Goal: Transaction & Acquisition: Obtain resource

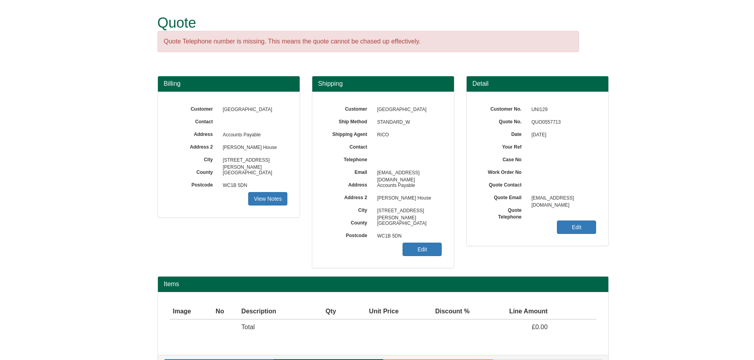
scroll to position [25, 0]
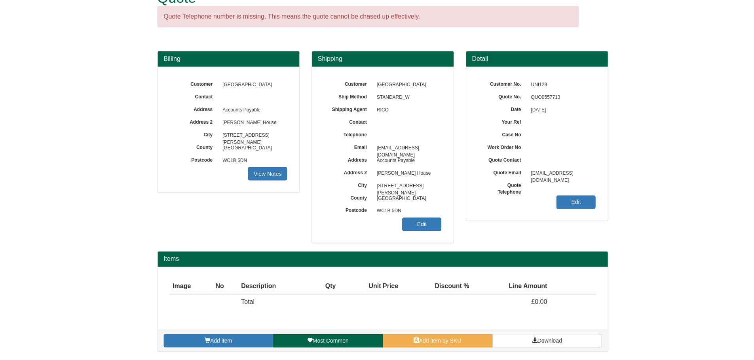
click at [252, 338] on link "Add item" at bounding box center [219, 341] width 110 height 13
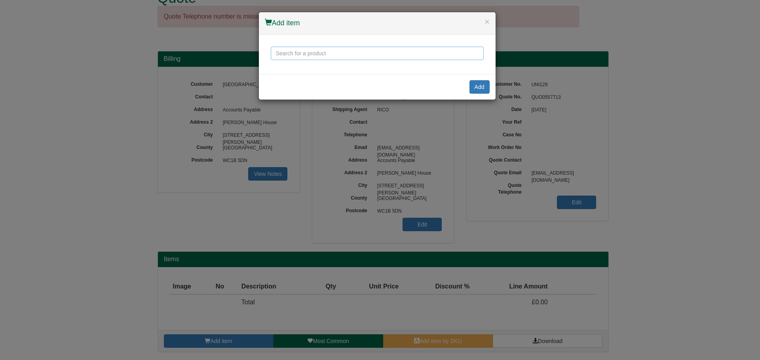
click at [385, 55] on input "text" at bounding box center [377, 53] width 213 height 13
drag, startPoint x: 370, startPoint y: 57, endPoint x: 253, endPoint y: 55, distance: 116.7
click at [253, 55] on div "× Add item positiv plus Add" at bounding box center [380, 180] width 760 height 360
click at [485, 21] on button "×" at bounding box center [486, 21] width 5 height 8
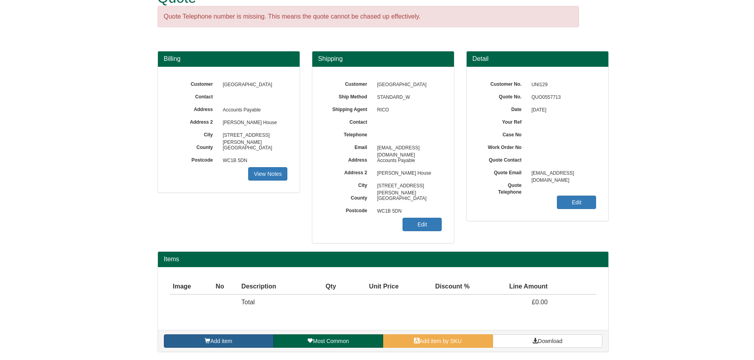
click at [246, 339] on link "Add item" at bounding box center [219, 341] width 110 height 13
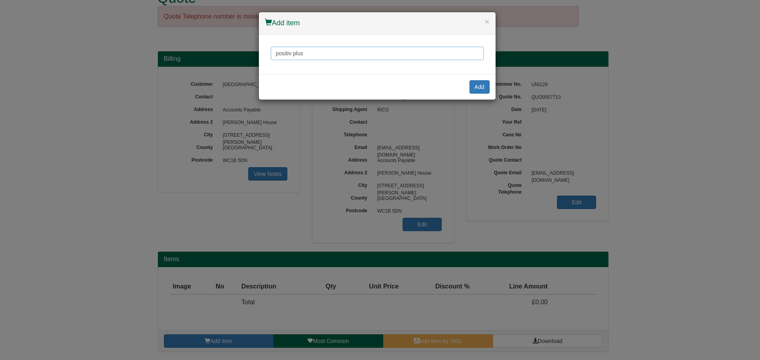
click at [345, 55] on input "positiv plus" at bounding box center [377, 53] width 213 height 13
type input "p"
type input "Positiv"
click at [490, 24] on div "× Add item" at bounding box center [377, 23] width 237 height 23
click at [487, 23] on button "×" at bounding box center [486, 21] width 5 height 8
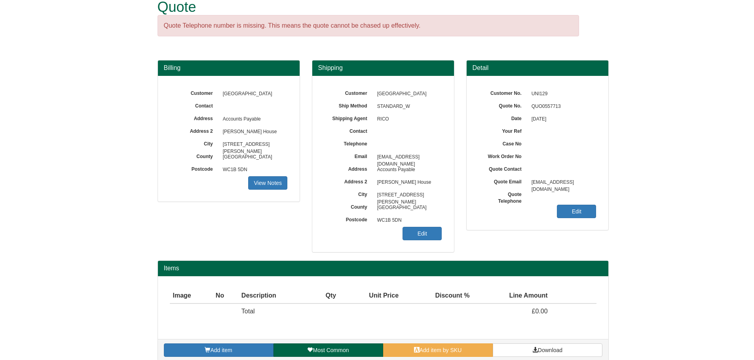
scroll to position [0, 0]
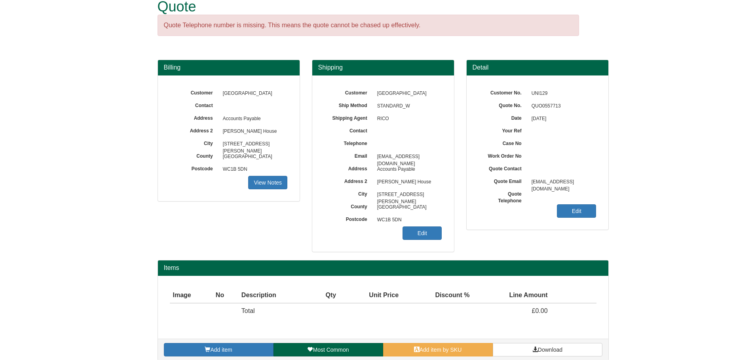
scroll to position [25, 0]
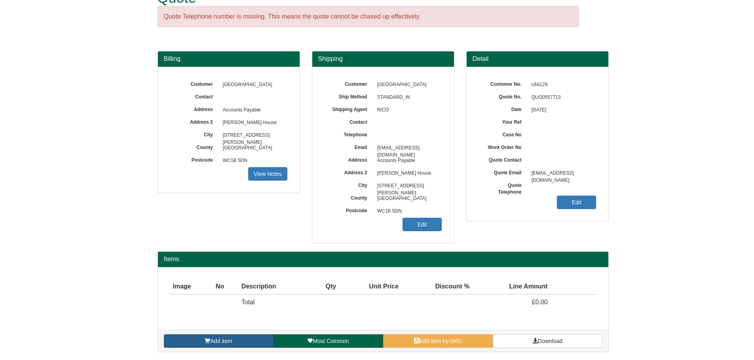
click at [179, 339] on link "Add item" at bounding box center [219, 341] width 110 height 13
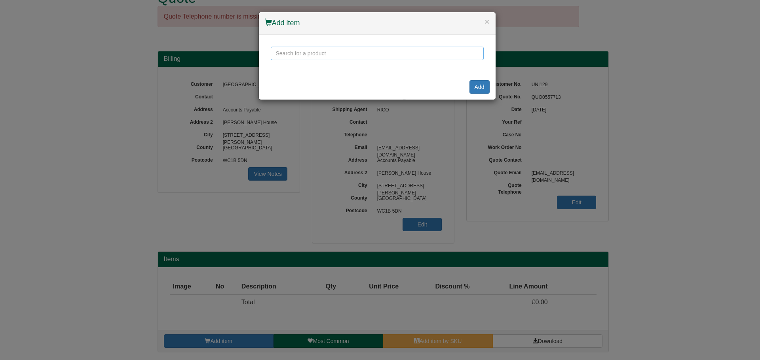
click at [319, 50] on input "text" at bounding box center [377, 53] width 213 height 13
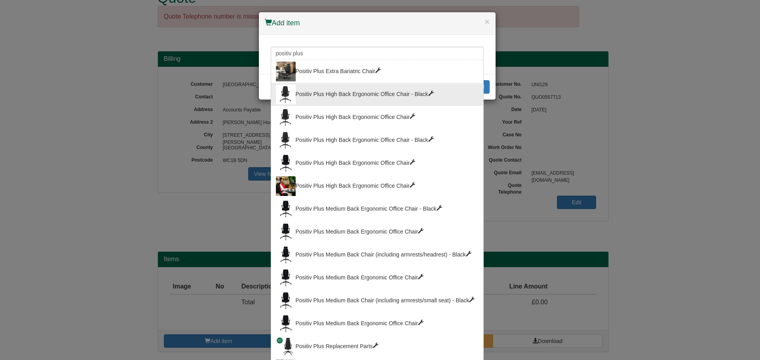
click at [329, 100] on div "Positiv Plus High Back Ergonomic Office Chair - Black" at bounding box center [377, 95] width 203 height 20
type input "Positiv Plus High Back Ergonomic Office Chair - Black"
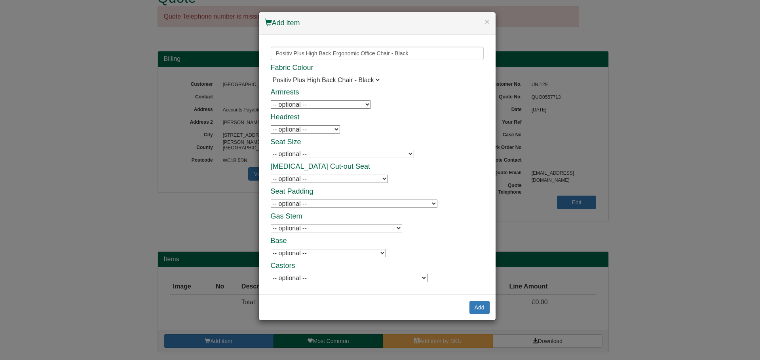
click at [329, 110] on div "Fabric Colour Positiv Plus High Back Chair - Black Positiv Plus High Back Chair…" at bounding box center [377, 173] width 213 height 219
click at [328, 107] on select "-- optional -- Positiv Plus Adjustable Armrests Positiv Plus Adjustable Armrests" at bounding box center [321, 104] width 100 height 8
select select "9787701"
click at [271, 100] on select "-- optional -- Positiv Plus Adjustable Armrests Positiv Plus Adjustable Armrests" at bounding box center [321, 104] width 100 height 8
click at [390, 119] on h4 "Headrest" at bounding box center [377, 118] width 213 height 8
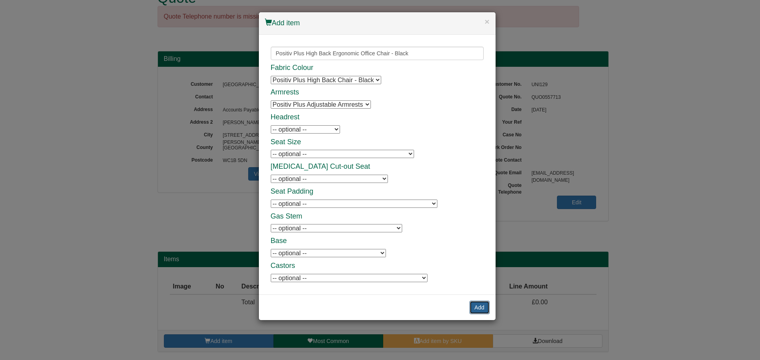
click at [479, 306] on button "Add" at bounding box center [479, 307] width 20 height 13
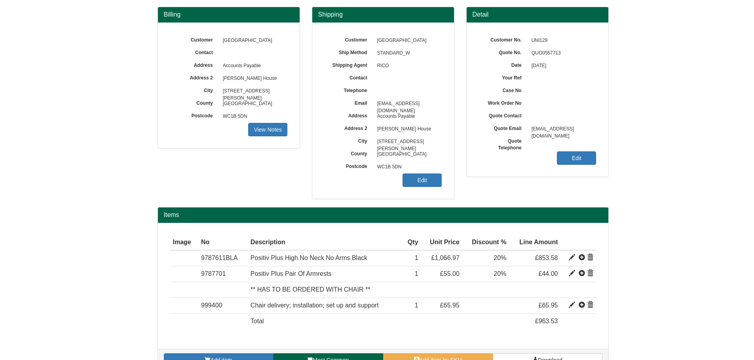
scroll to position [88, 0]
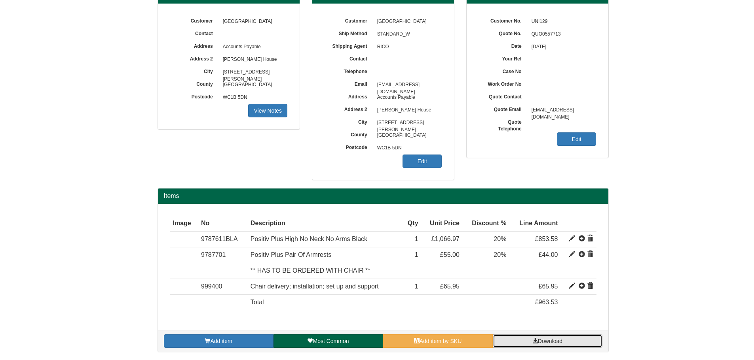
click at [545, 342] on span "Download" at bounding box center [550, 341] width 25 height 6
click at [562, 337] on link "Download" at bounding box center [548, 341] width 110 height 13
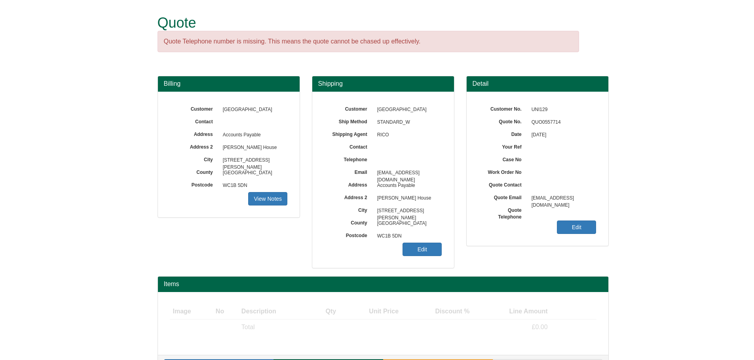
scroll to position [25, 0]
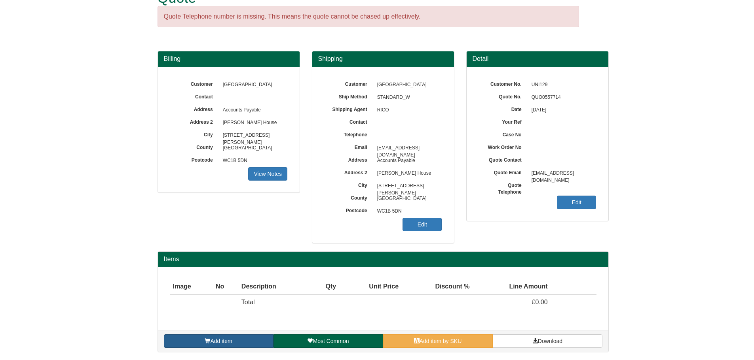
click at [214, 340] on span "Add item" at bounding box center [221, 341] width 22 height 6
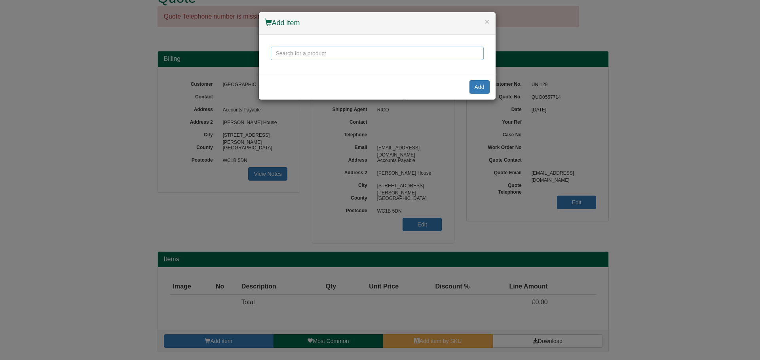
click at [282, 54] on input "text" at bounding box center [377, 53] width 213 height 13
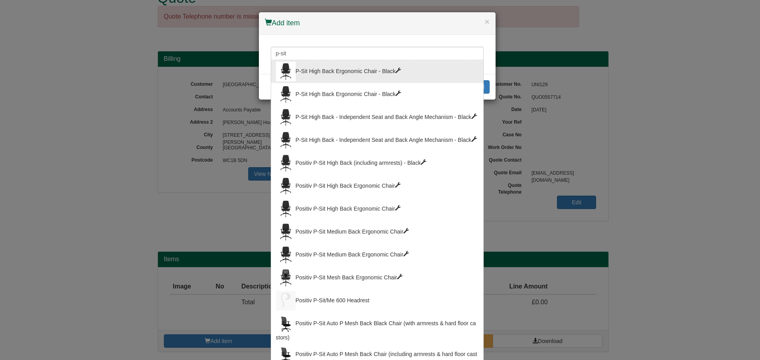
click at [308, 77] on div "P-Sit High Back Ergonomic Chair - Black" at bounding box center [377, 72] width 203 height 20
type input "P-Sit High Back Ergonomic Chair - Black"
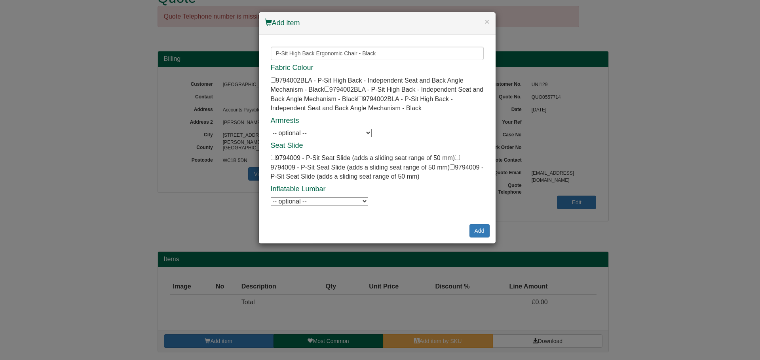
click at [310, 130] on select "-- optional -- P-Sit Height Adjustable Armrests P-Sit Height Adjustable Armrests" at bounding box center [321, 133] width 101 height 8
select select "9794006"
click at [271, 129] on select "-- optional -- P-Sit Height Adjustable Armrests P-Sit Height Adjustable Armrests" at bounding box center [321, 133] width 101 height 8
click at [101, 55] on div "× Add item P-Sit High Back Ergonomic Chair - Black P-Sit High Back Ergonomic Ch…" at bounding box center [380, 180] width 760 height 360
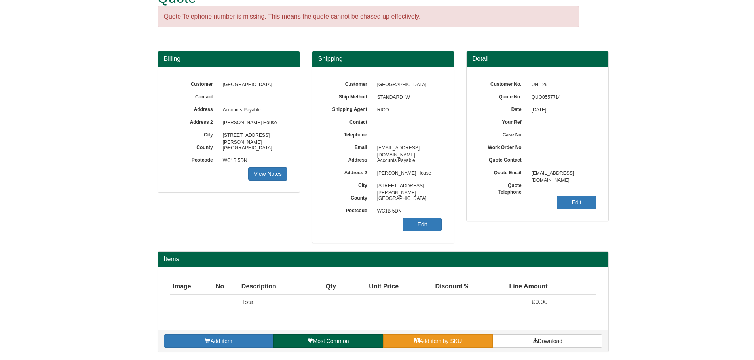
click at [417, 341] on span at bounding box center [417, 341] width 6 height 6
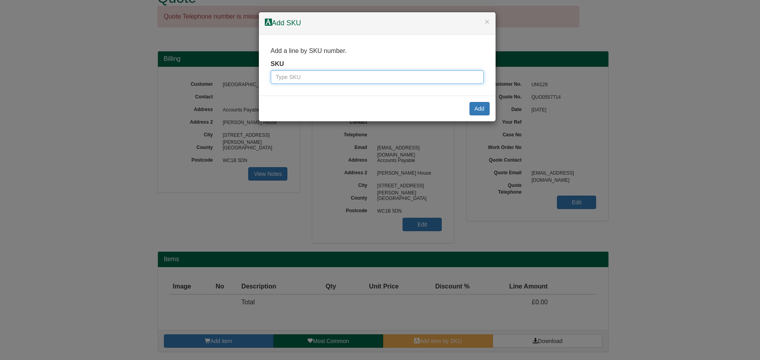
click at [301, 72] on input "text" at bounding box center [377, 76] width 213 height 13
paste input "9787002INFULLBLA"
type input "9787002INFULLBLA"
click at [480, 105] on button "Add" at bounding box center [479, 108] width 20 height 13
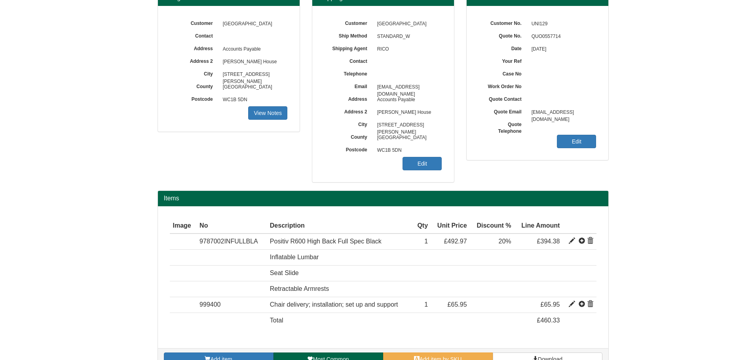
scroll to position [104, 0]
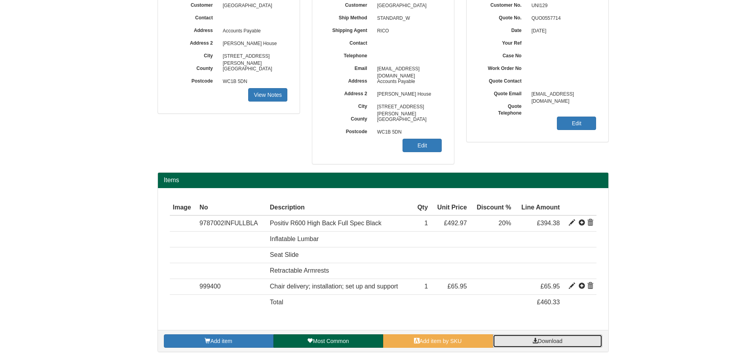
click at [581, 343] on link "Download" at bounding box center [548, 341] width 110 height 13
